Goal: Information Seeking & Learning: Learn about a topic

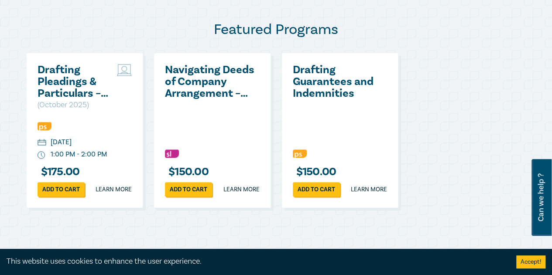
click at [204, 89] on h2 "Navigating Deeds of Company Arrangement – Strategy and Structure" at bounding box center [210, 81] width 90 height 35
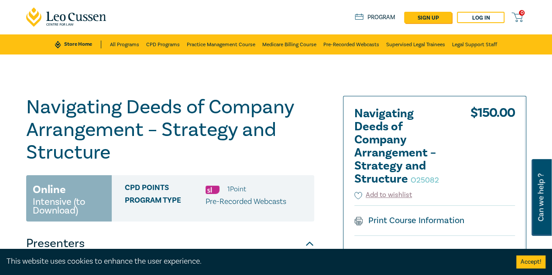
click at [92, 44] on link "Store Home" at bounding box center [78, 45] width 46 height 8
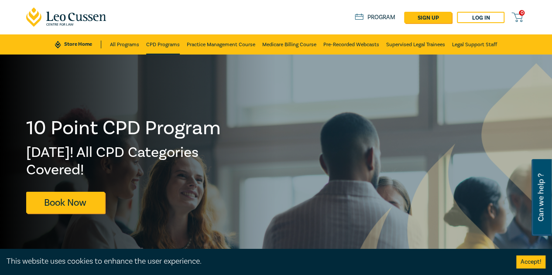
click at [164, 47] on link "CPD Programs" at bounding box center [163, 44] width 34 height 20
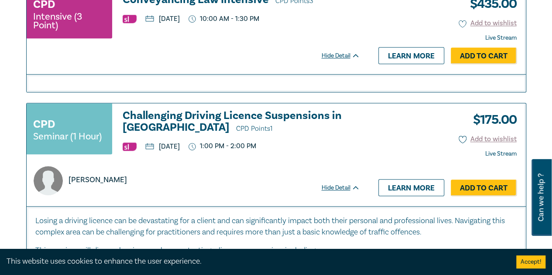
scroll to position [480, 0]
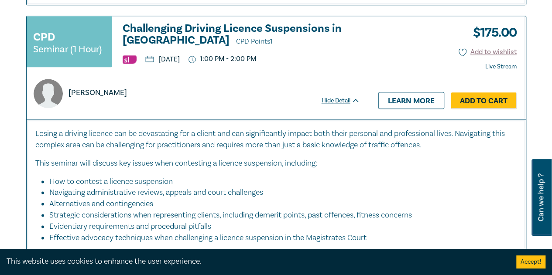
click at [157, 35] on h3 "Challenging Driving Licence Suspensions in Victoria CPD Points 1" at bounding box center [241, 35] width 237 height 25
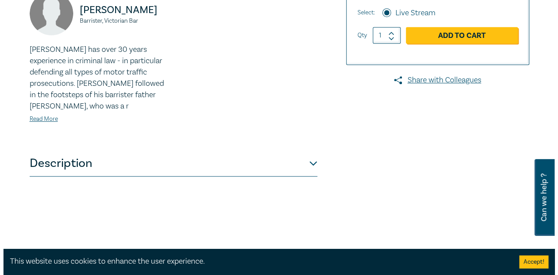
scroll to position [305, 0]
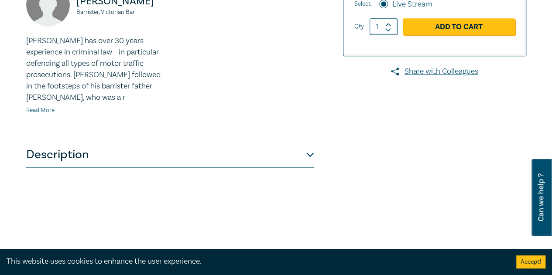
click at [31, 106] on link "Read More" at bounding box center [40, 110] width 28 height 8
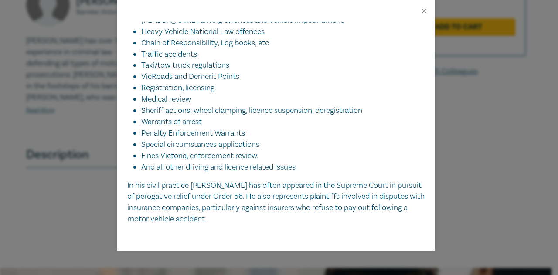
click at [84, 109] on div "Sean Hardy Barrister, Victorian Bar Sean Hardy has over 30 years experience in …" at bounding box center [279, 137] width 558 height 275
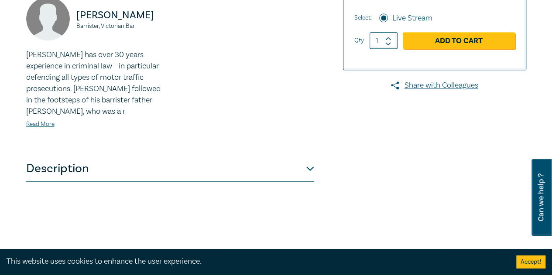
scroll to position [349, 0]
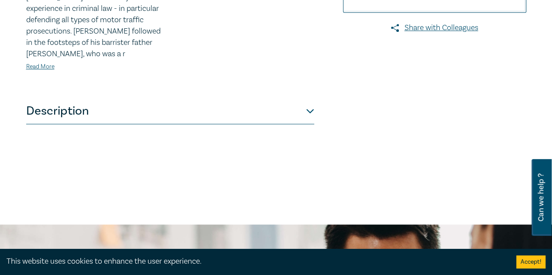
click at [130, 99] on button "Description" at bounding box center [170, 111] width 288 height 26
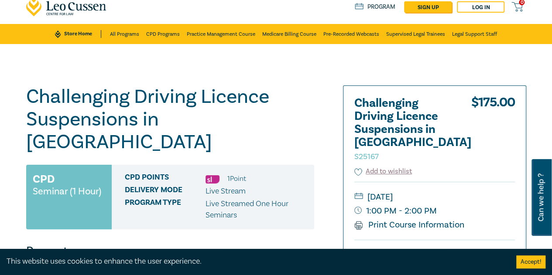
scroll to position [0, 0]
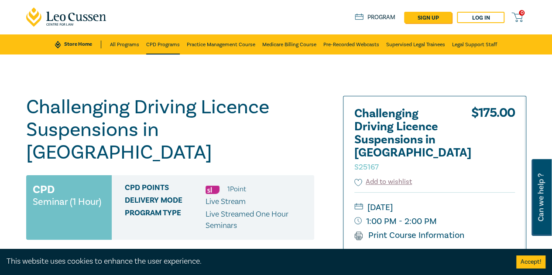
click at [161, 46] on link "CPD Programs" at bounding box center [163, 44] width 34 height 20
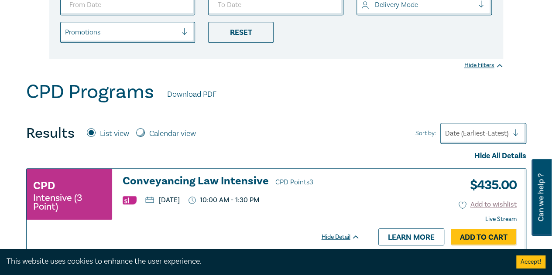
scroll to position [262, 0]
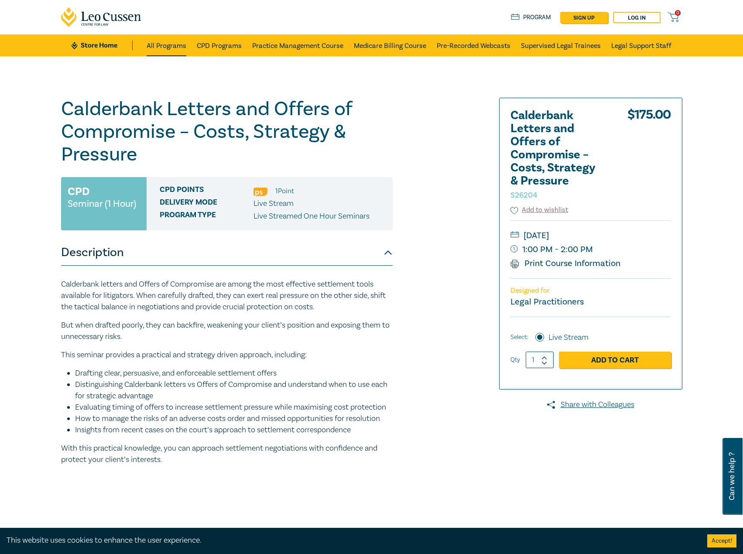
click at [160, 47] on link "All Programs" at bounding box center [167, 45] width 40 height 22
